Goal: Transaction & Acquisition: Purchase product/service

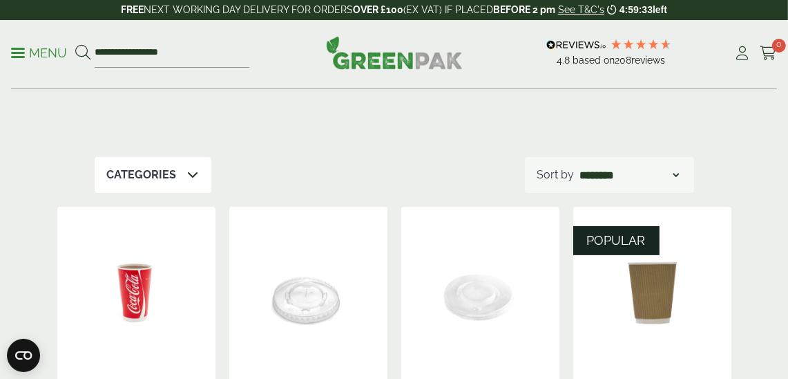
scroll to position [345, 0]
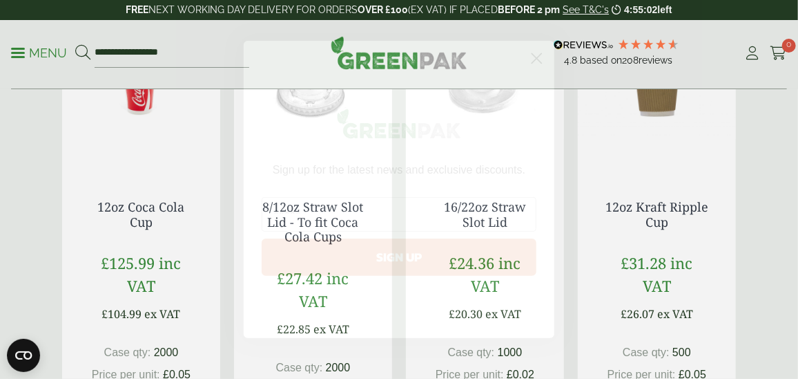
click at [536, 57] on icon "Close dialog" at bounding box center [538, 59] width 10 height 10
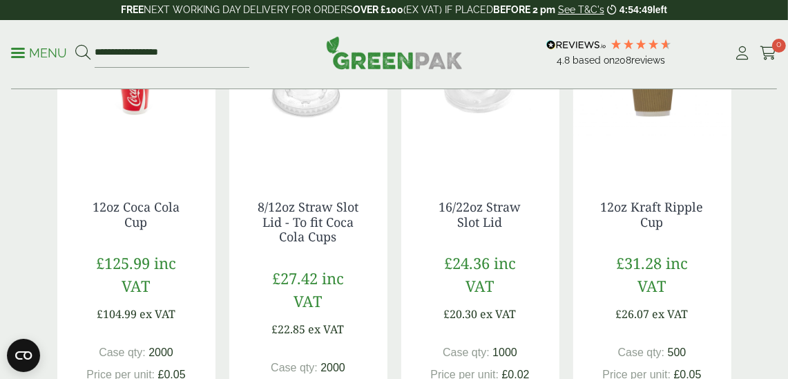
click at [660, 140] on img at bounding box center [652, 85] width 158 height 173
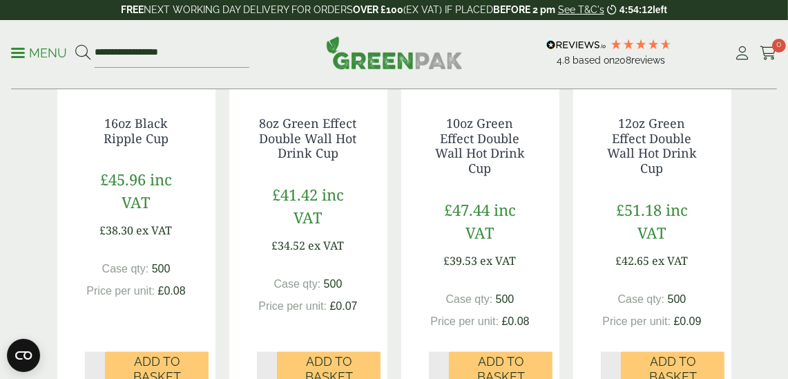
scroll to position [1381, 0]
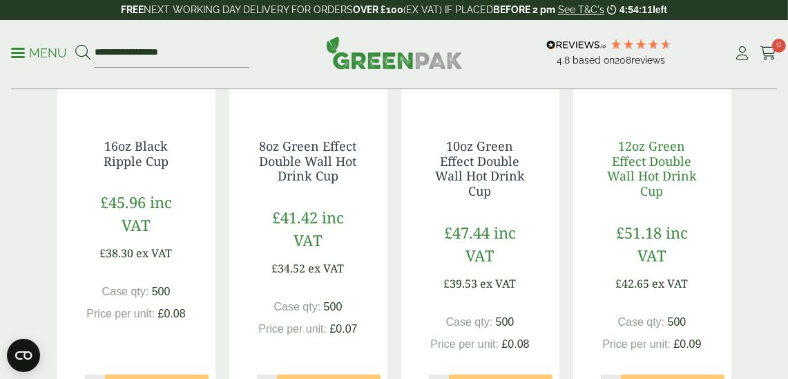
click at [658, 169] on link "12oz Green Effect Double Wall Hot Drink Cup" at bounding box center [652, 167] width 90 height 61
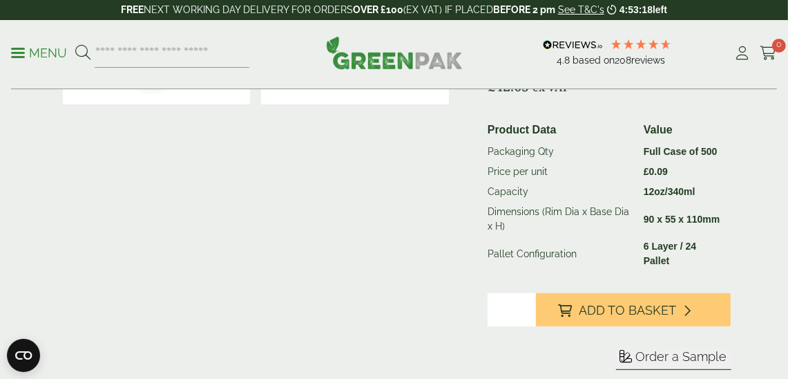
scroll to position [276, 0]
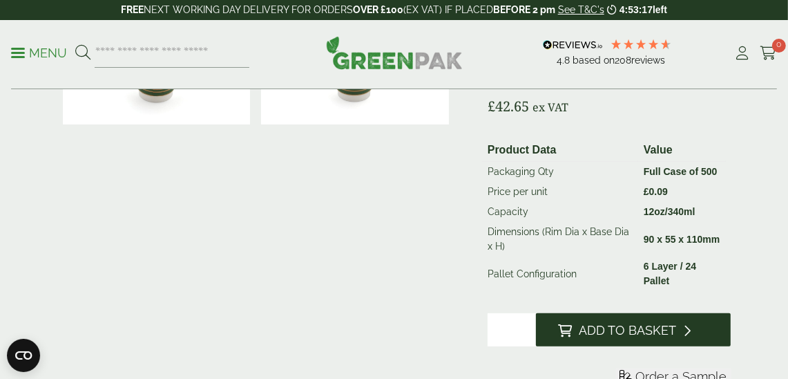
click at [644, 325] on span "Add to Basket" at bounding box center [627, 330] width 97 height 15
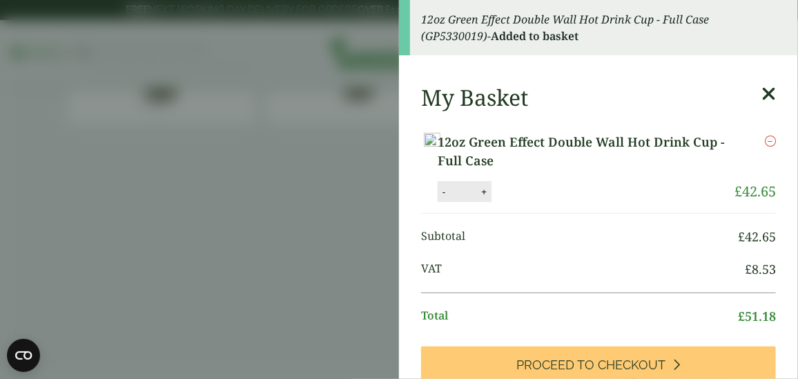
click at [762, 97] on icon at bounding box center [769, 93] width 15 height 19
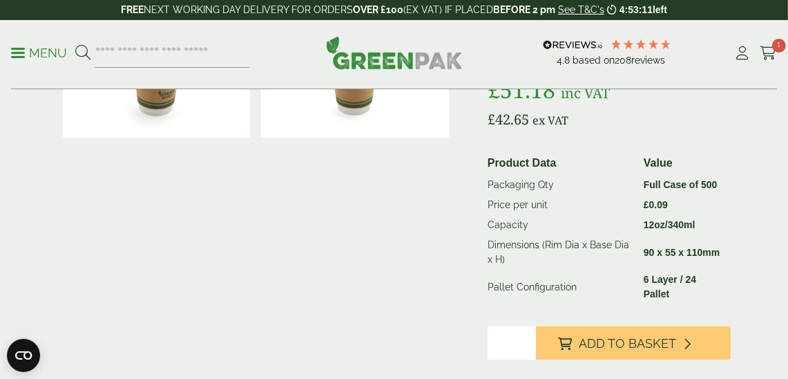
scroll to position [0, 0]
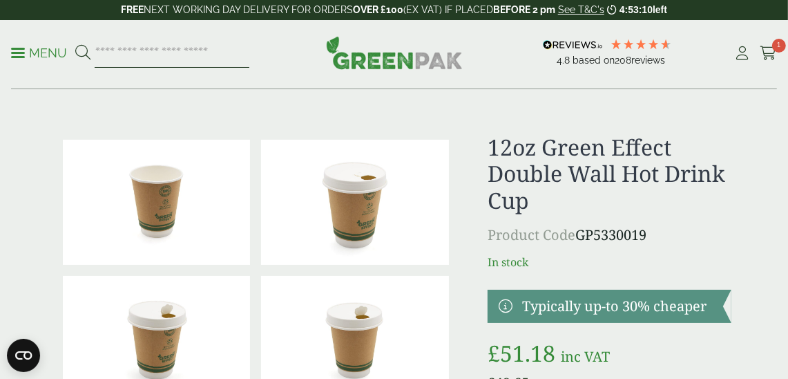
click at [142, 52] on input "search" at bounding box center [172, 53] width 155 height 29
type input "*"
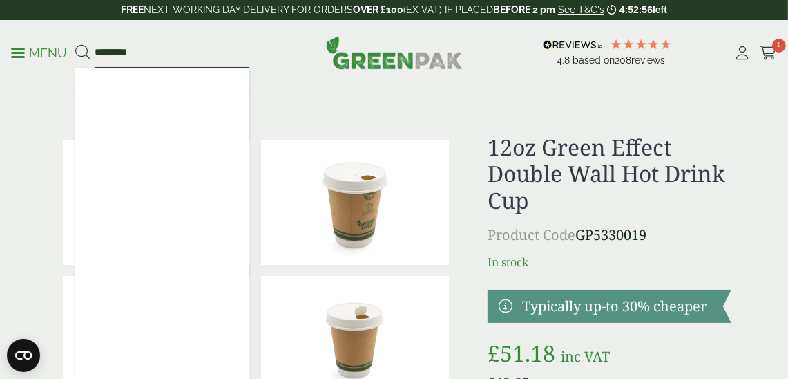
type input "*********"
click at [75, 44] on button at bounding box center [82, 53] width 15 height 18
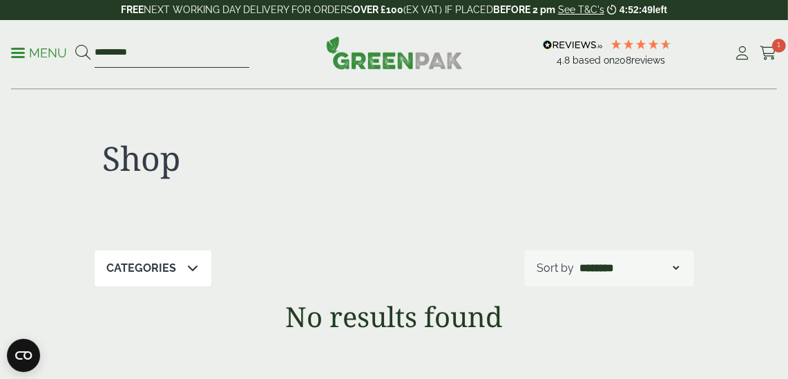
drag, startPoint x: 153, startPoint y: 46, endPoint x: 111, endPoint y: 52, distance: 43.3
click at [111, 52] on input "*********" at bounding box center [172, 53] width 155 height 29
type input "****"
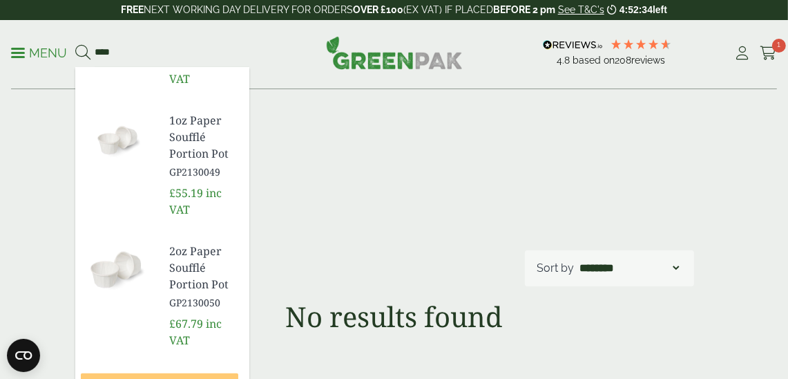
scroll to position [976, 0]
